Goal: Information Seeking & Learning: Understand process/instructions

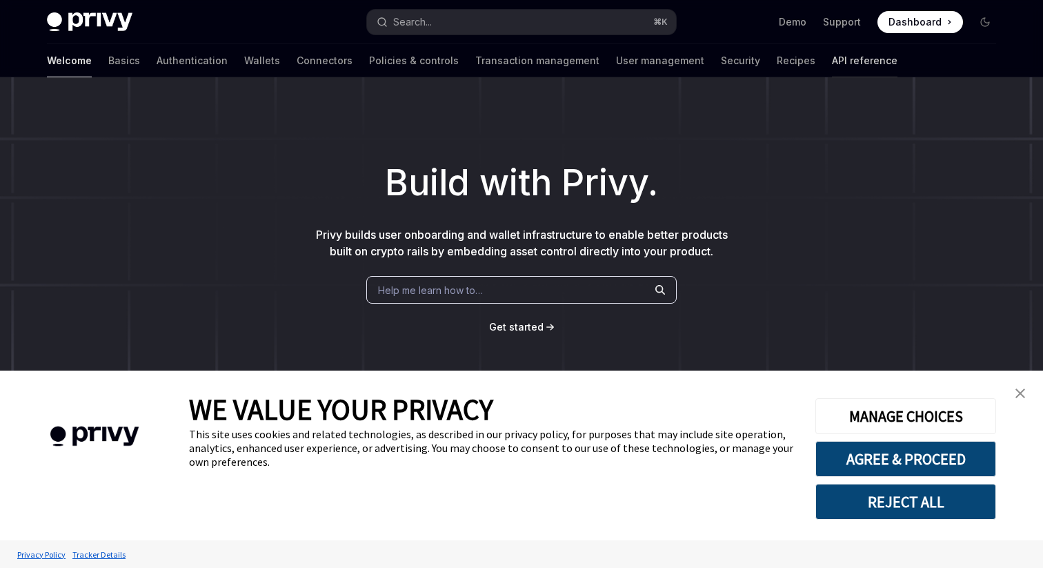
click at [832, 67] on link "API reference" at bounding box center [865, 60] width 66 height 33
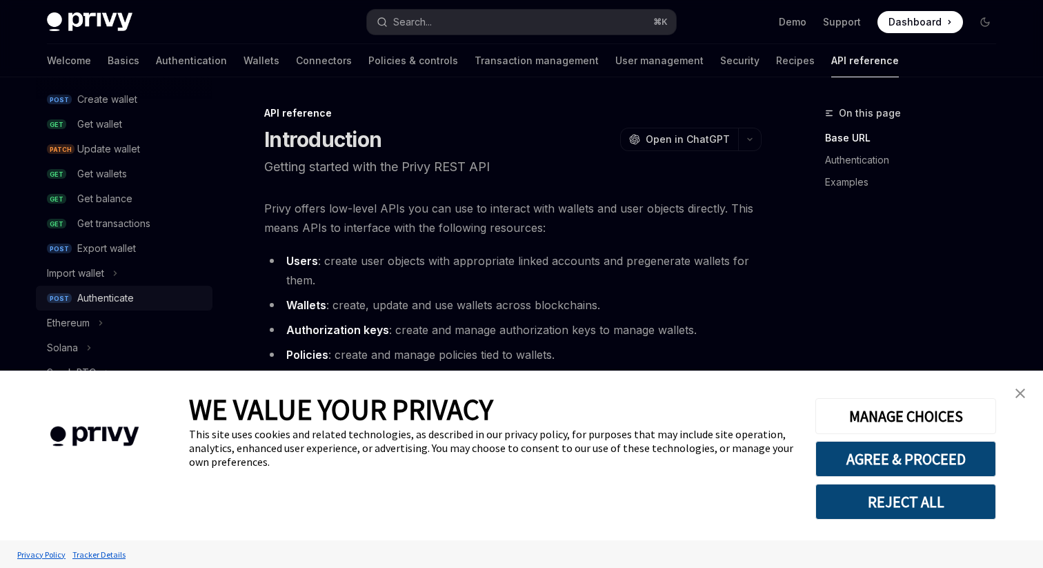
scroll to position [154, 0]
click at [126, 250] on div "Export wallet" at bounding box center [106, 250] width 59 height 17
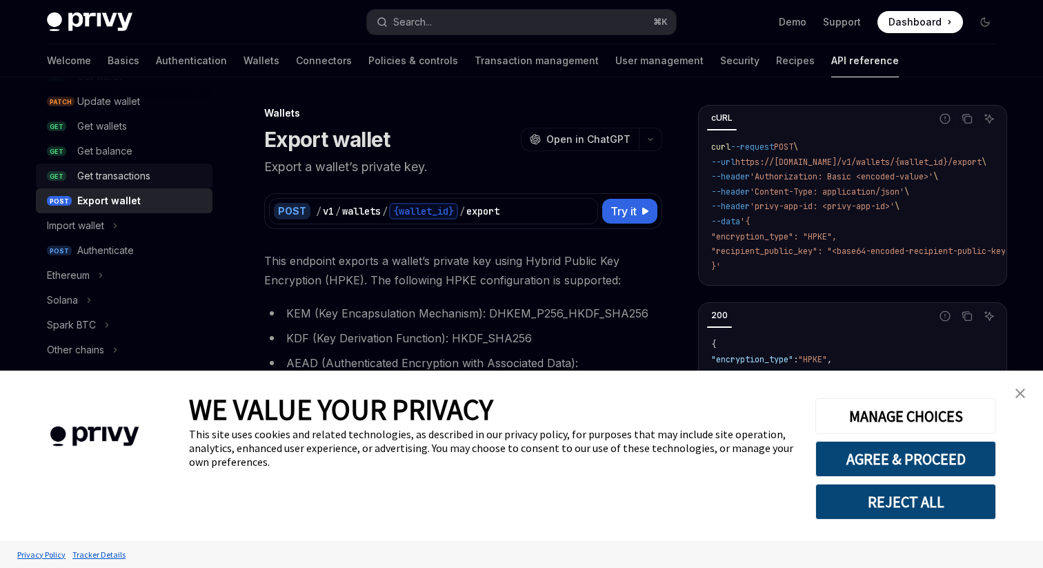
scroll to position [211, 0]
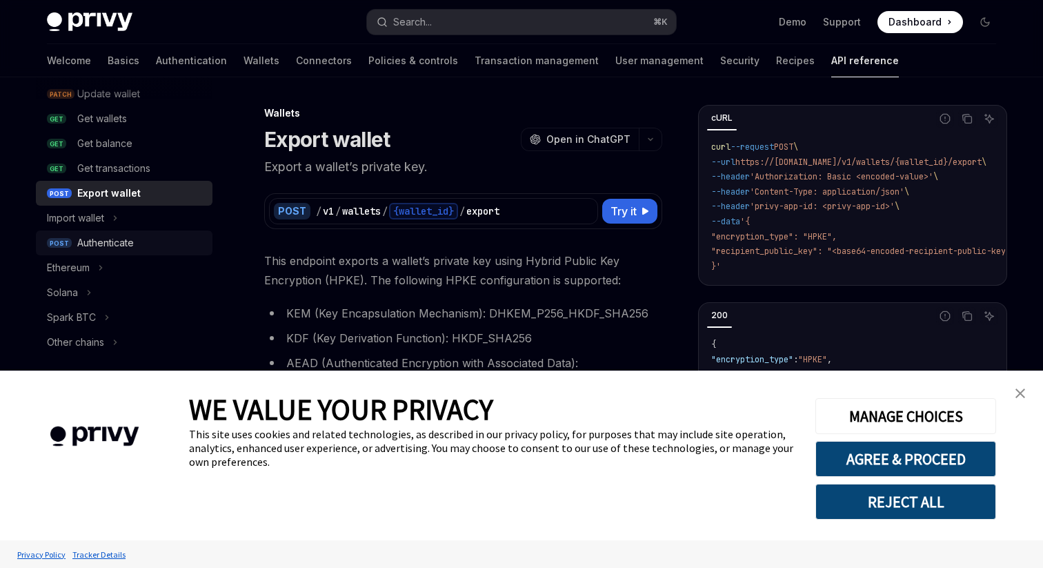
click at [112, 243] on div "Authenticate" at bounding box center [105, 243] width 57 height 17
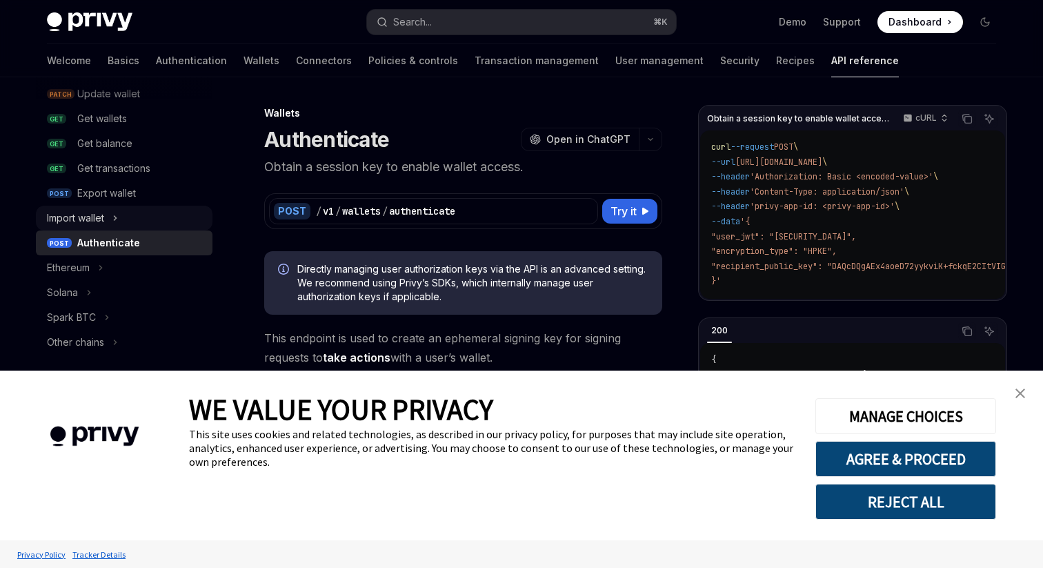
click at [112, 218] on button "Import wallet" at bounding box center [124, 218] width 177 height 25
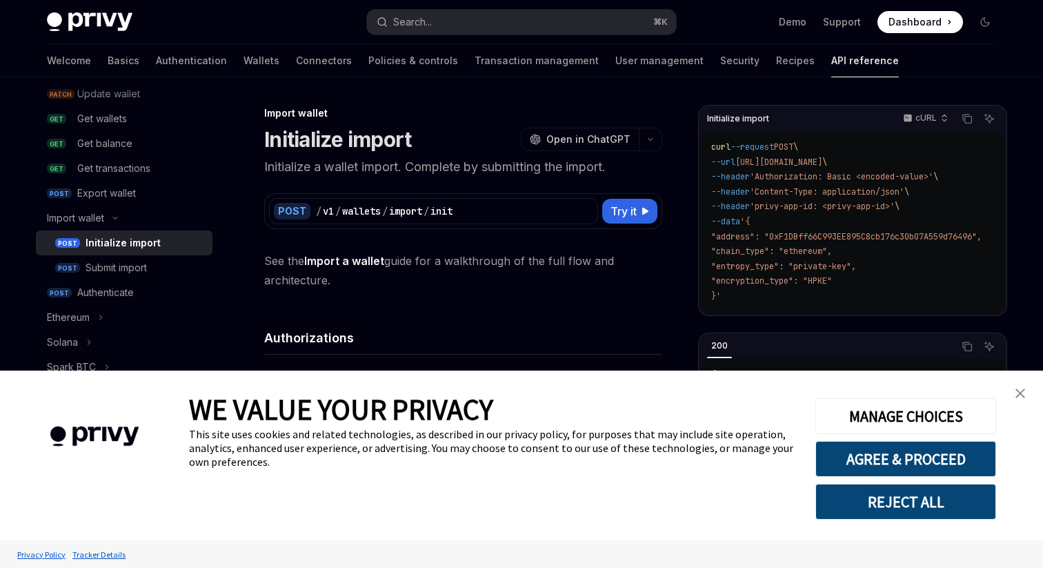
click at [124, 243] on div "Initialize import" at bounding box center [123, 243] width 75 height 17
click at [152, 265] on div "Submit import" at bounding box center [145, 267] width 119 height 17
type textarea "*"
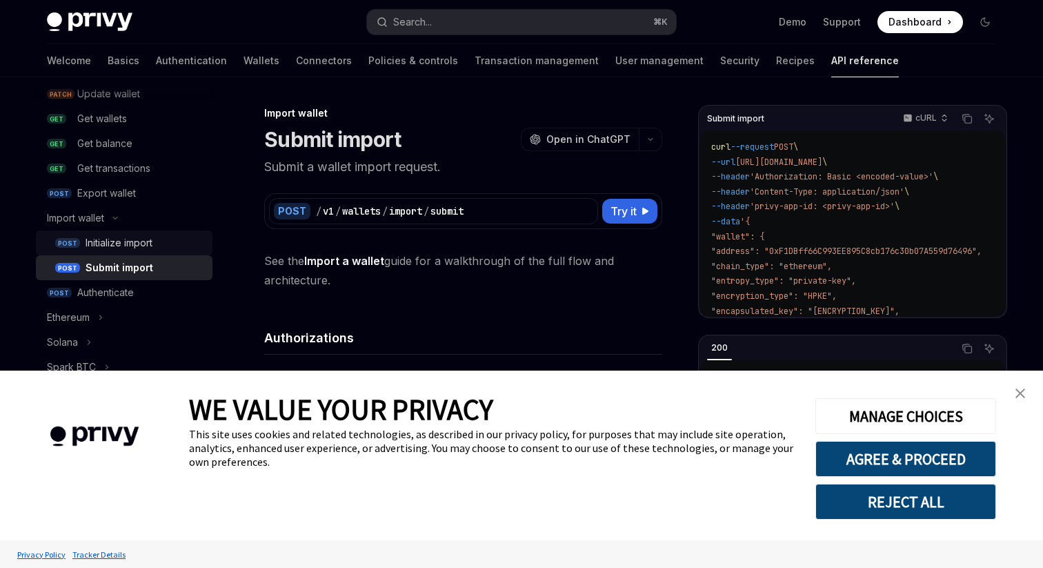
click at [152, 243] on div "Initialize import" at bounding box center [119, 243] width 67 height 17
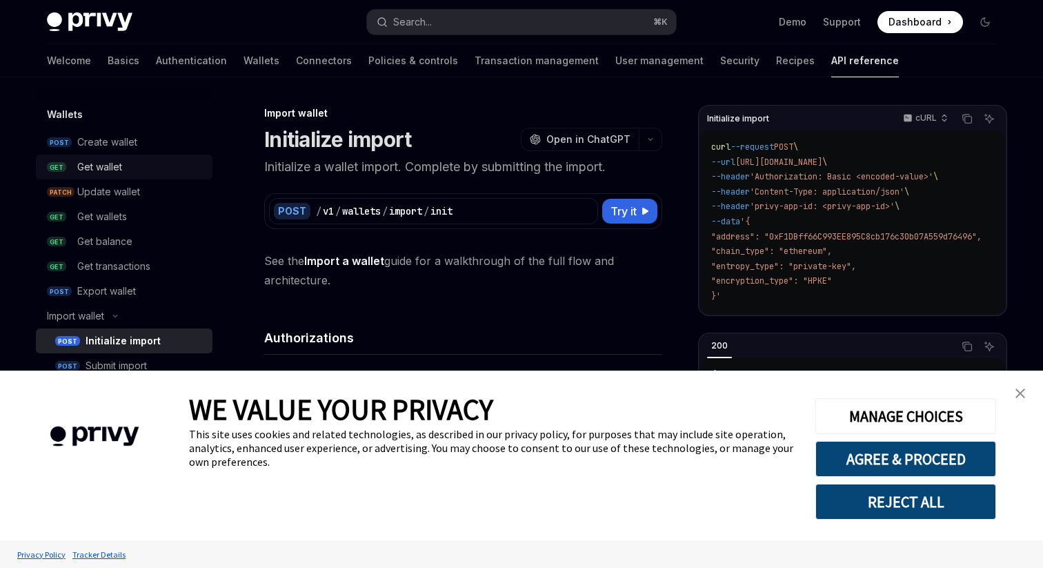
scroll to position [115, 0]
click at [112, 281] on div "Export wallet" at bounding box center [106, 289] width 59 height 17
type textarea "*"
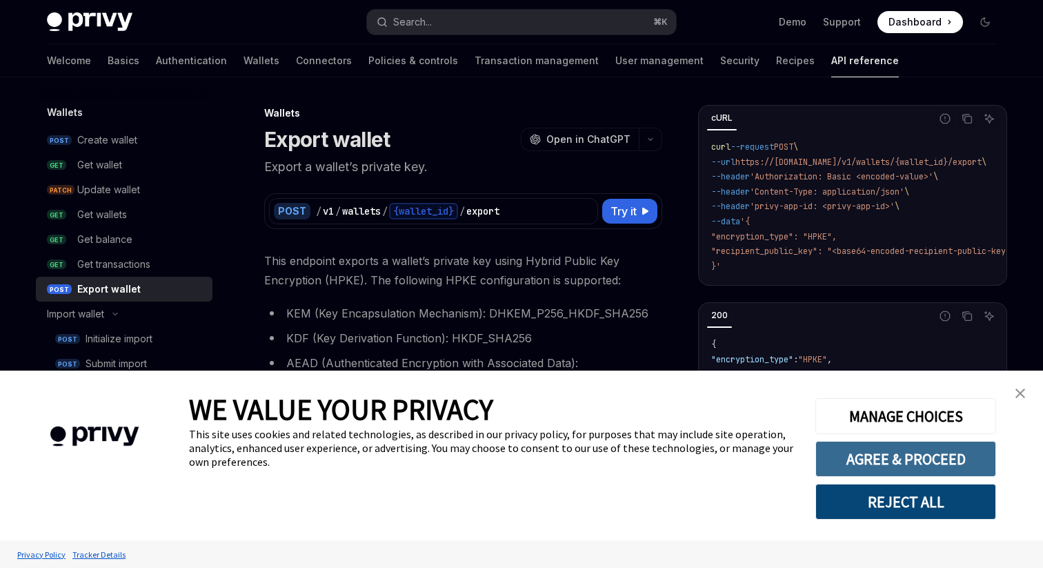
click at [919, 455] on button "AGREE & PROCEED" at bounding box center [905, 459] width 181 height 36
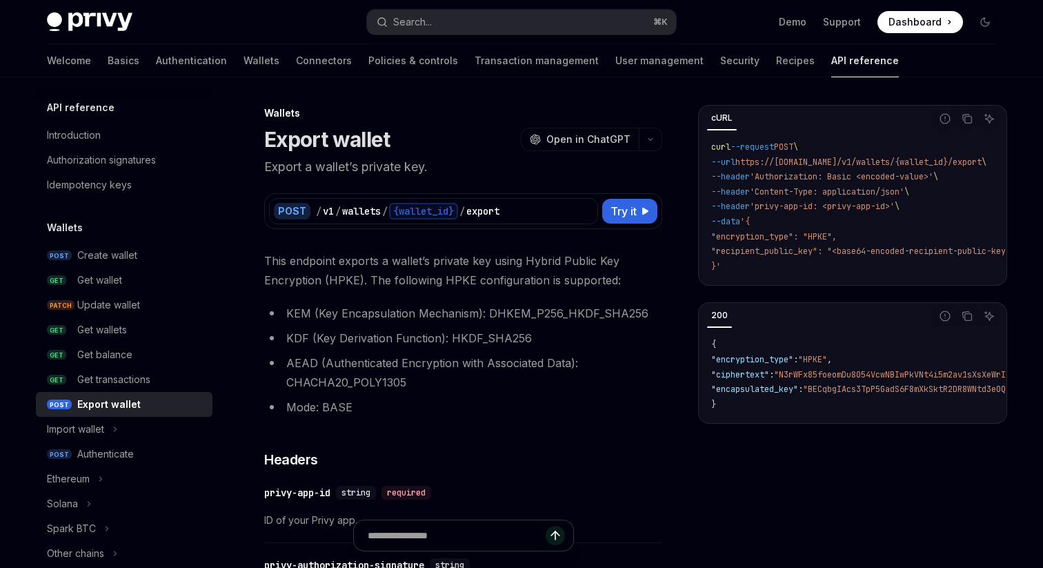
click at [545, 261] on span "This endpoint exports a wallet’s private key using Hybrid Public Key Encryption…" at bounding box center [463, 270] width 398 height 39
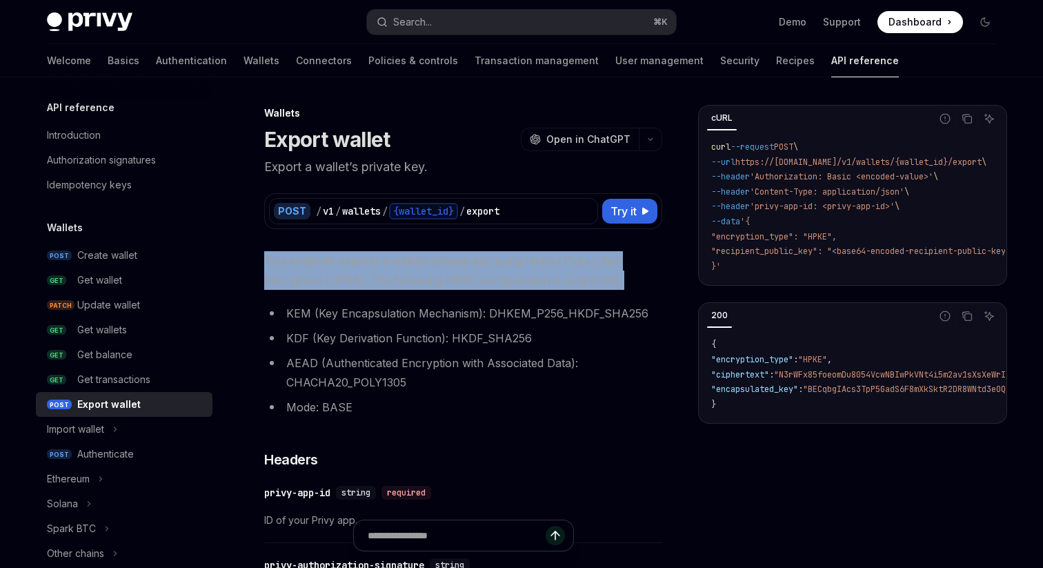
click at [545, 261] on span "This endpoint exports a wallet’s private key using Hybrid Public Key Encryption…" at bounding box center [463, 270] width 398 height 39
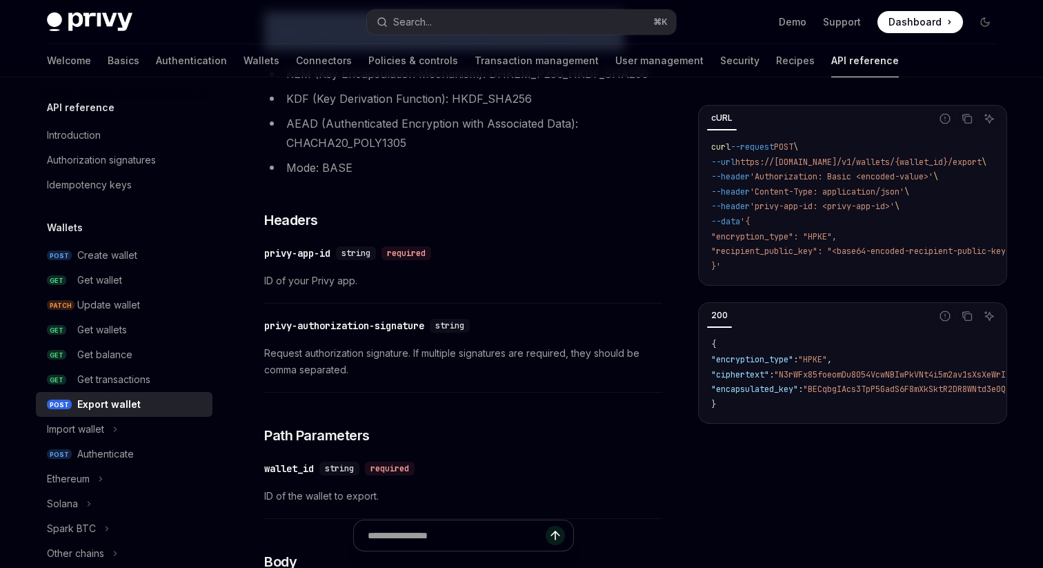
scroll to position [241, 0]
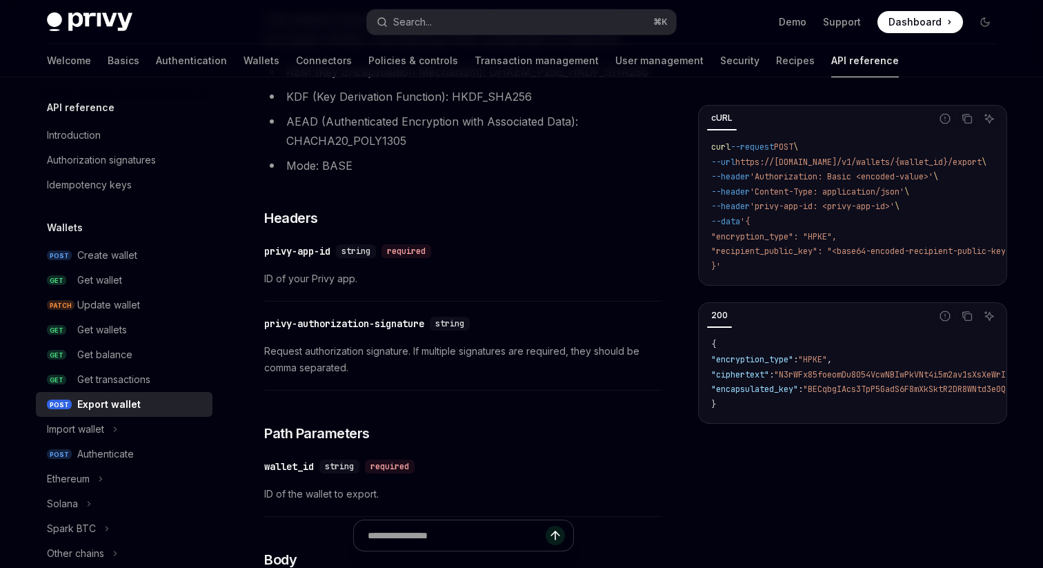
click at [479, 361] on span "Request authorization signature. If multiple signatures are required, they shou…" at bounding box center [463, 359] width 398 height 33
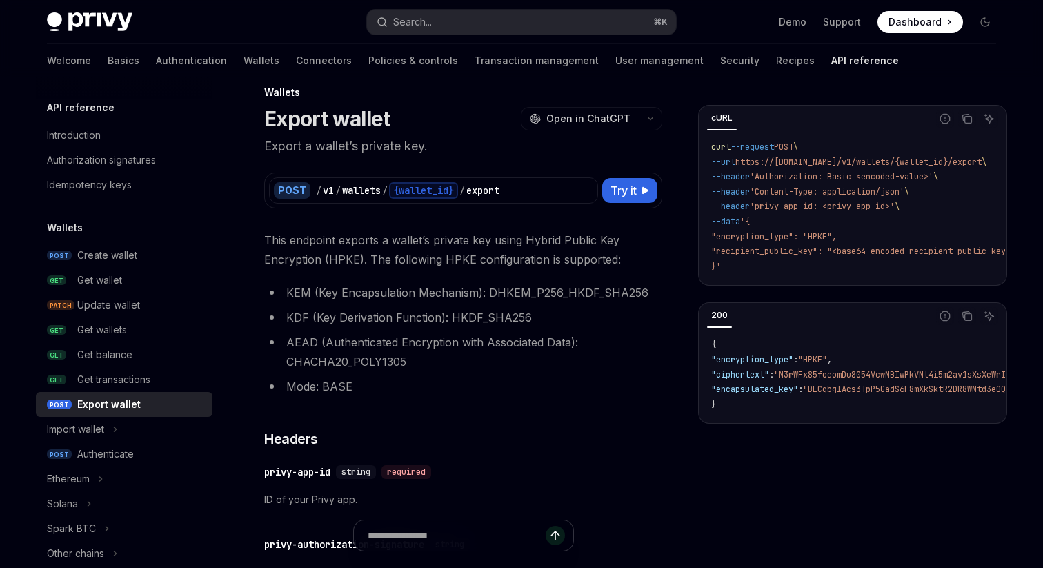
scroll to position [0, 0]
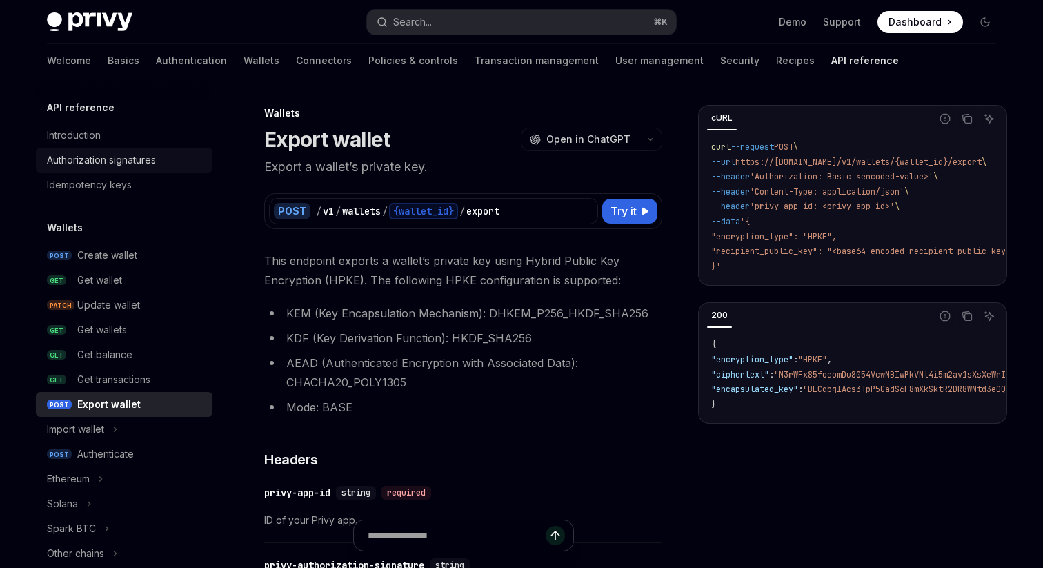
click at [141, 163] on div "Authorization signatures" at bounding box center [101, 160] width 109 height 17
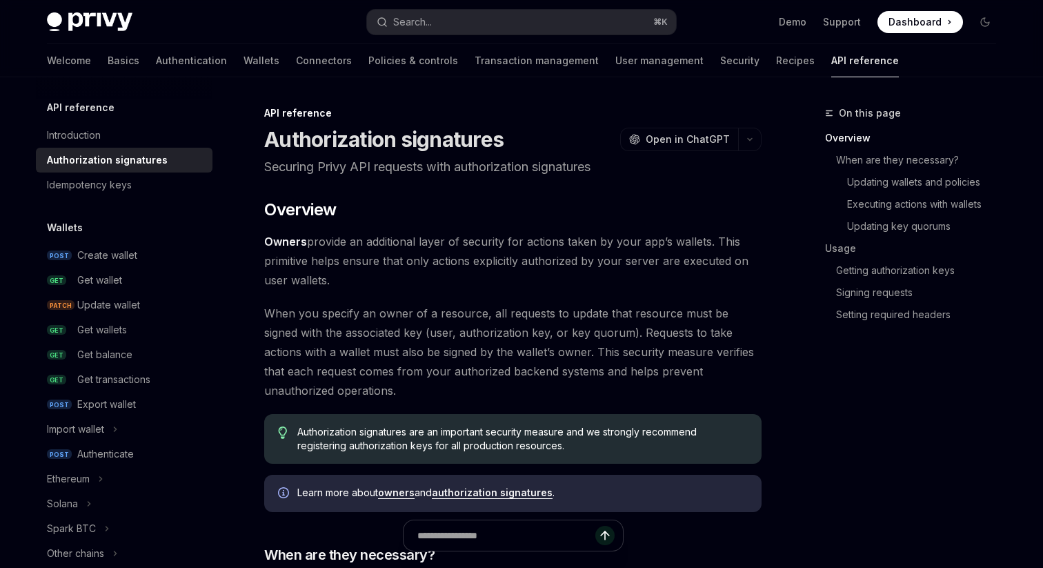
click at [416, 444] on span "Authorization signatures are an important security measure and we strongly reco…" at bounding box center [522, 439] width 450 height 28
click at [143, 126] on link "Introduction" at bounding box center [124, 135] width 177 height 25
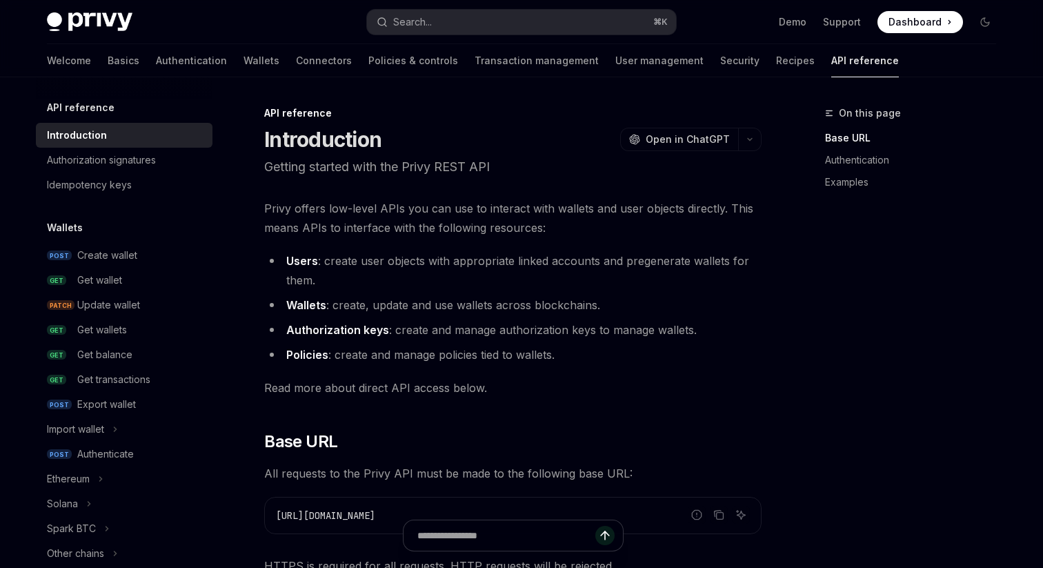
click at [139, 107] on div "API reference" at bounding box center [124, 107] width 177 height 17
click at [133, 409] on div "Export wallet" at bounding box center [106, 404] width 59 height 17
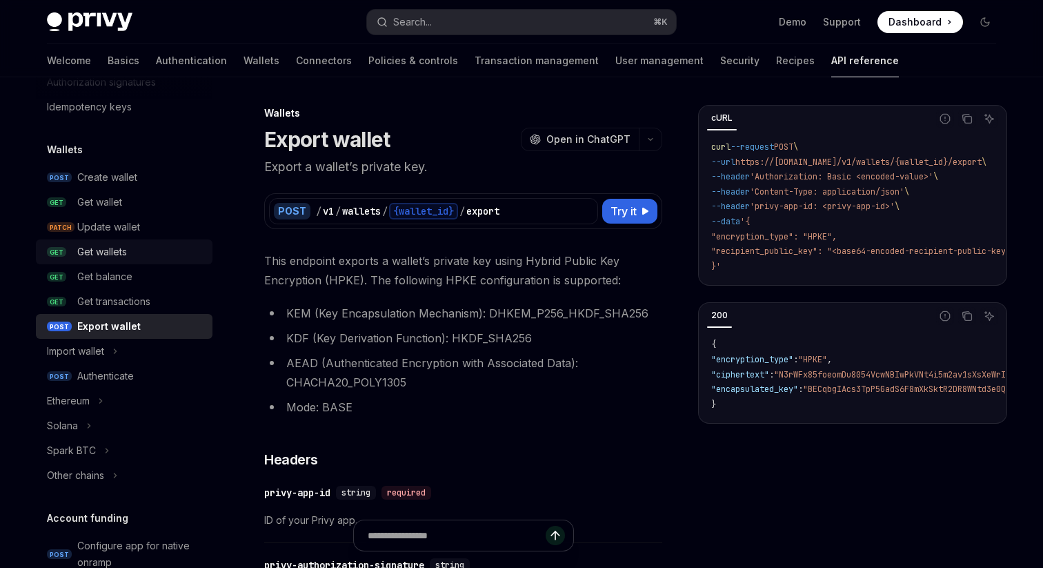
scroll to position [81, 0]
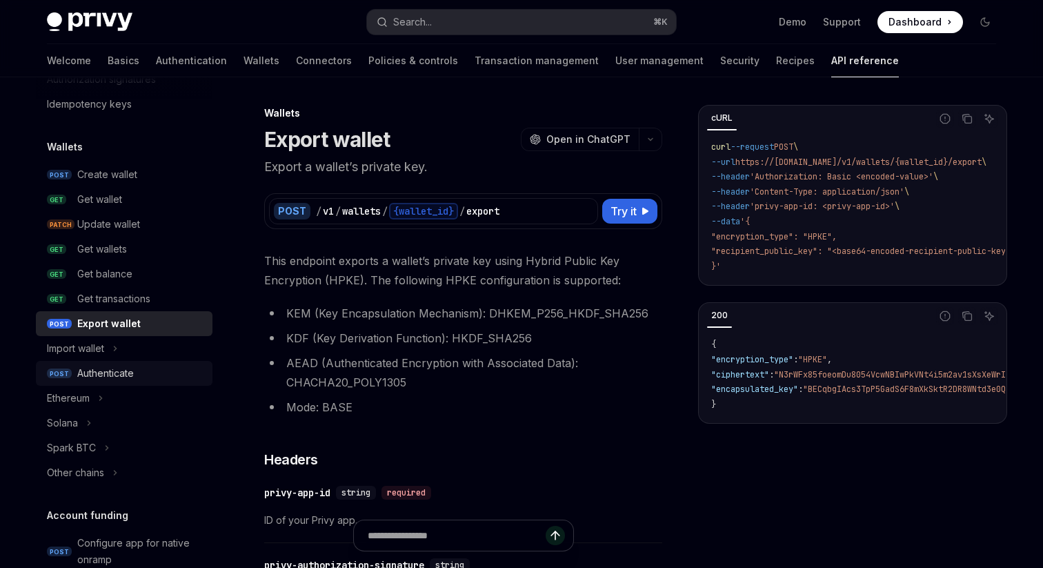
click at [110, 368] on div "Authenticate" at bounding box center [105, 373] width 57 height 17
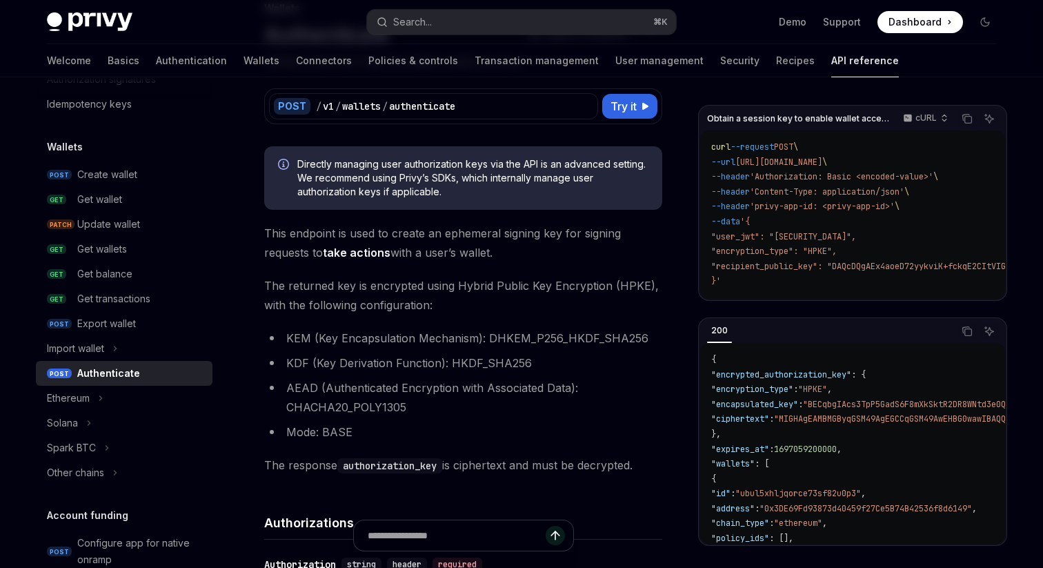
scroll to position [94, 0]
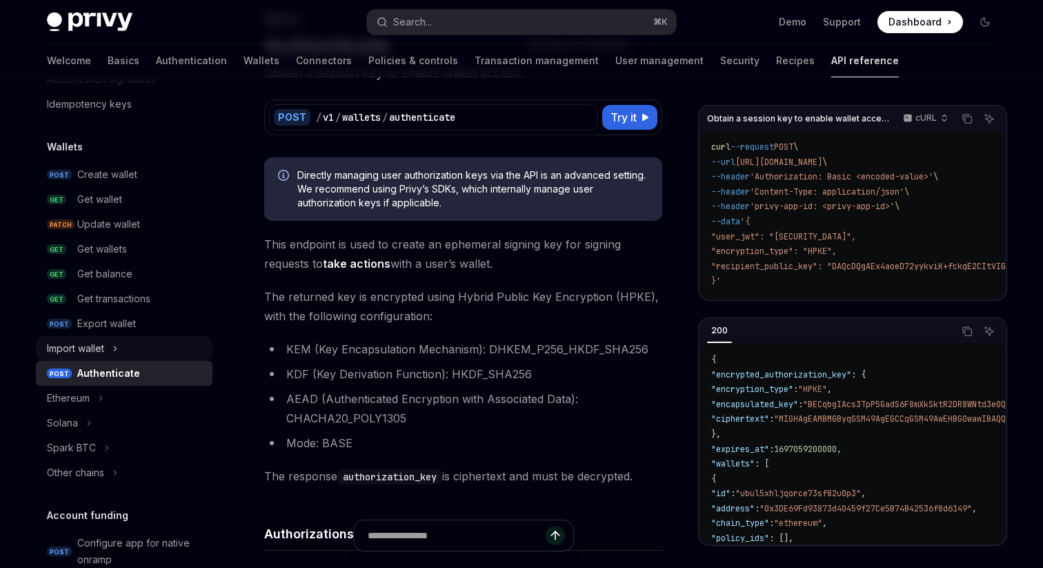
click at [110, 347] on button "Import wallet" at bounding box center [124, 348] width 177 height 25
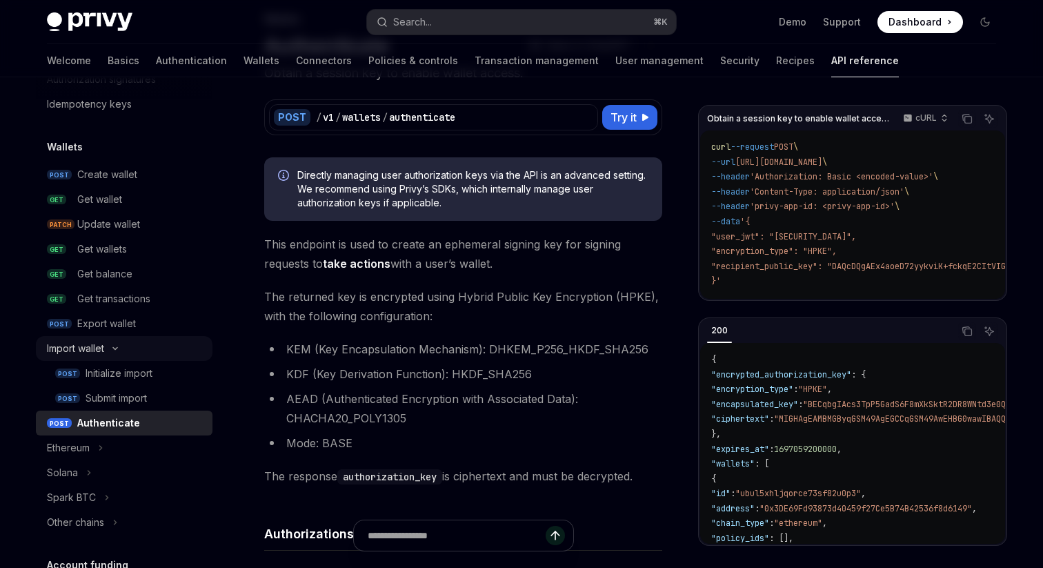
type textarea "*"
